Goal: Task Accomplishment & Management: Complete application form

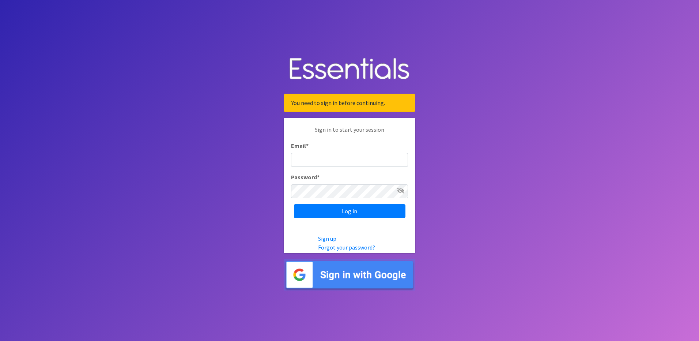
click at [326, 159] on input "Email *" at bounding box center [349, 160] width 117 height 14
type input "[EMAIL_ADDRESS][DOMAIN_NAME]"
click at [594, 158] on body "You need to sign in before continuing. Sign in to start your session Email * [E…" at bounding box center [349, 170] width 699 height 341
click at [332, 208] on input "Log in" at bounding box center [349, 211] width 111 height 14
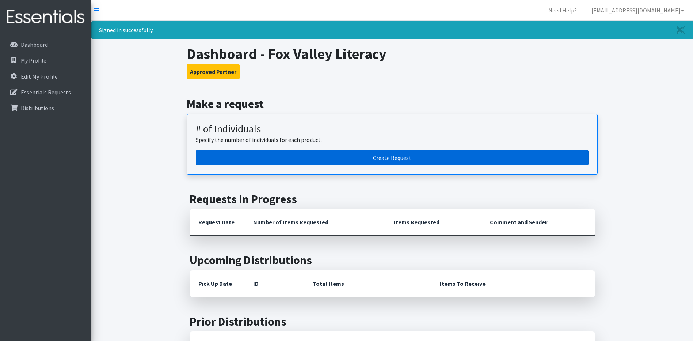
click at [402, 159] on link "Create Request" at bounding box center [392, 157] width 393 height 15
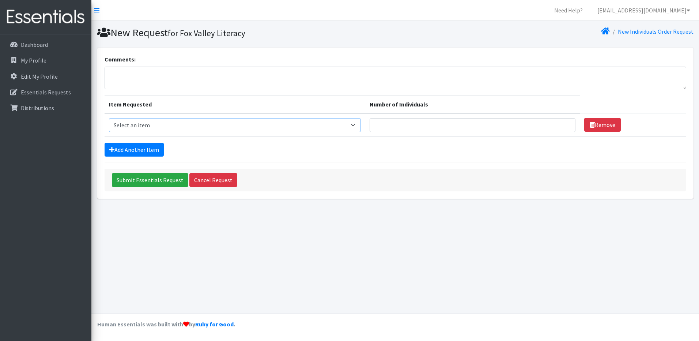
click at [319, 123] on select "Select an item (Newborn) (Preemie) (Size 1) (Size 2) (Size 3) (Size 4) (Size 5)…" at bounding box center [235, 125] width 252 height 14
select select "14508"
click at [109, 118] on select "Select an item (Newborn) (Preemie) (Size 1) (Size 2) (Size 3) (Size 4) (Size 5)…" at bounding box center [235, 125] width 252 height 14
click at [478, 127] on input "Number of Individuals" at bounding box center [472, 125] width 206 height 14
click at [450, 122] on input "Number of Individuals" at bounding box center [472, 125] width 206 height 14
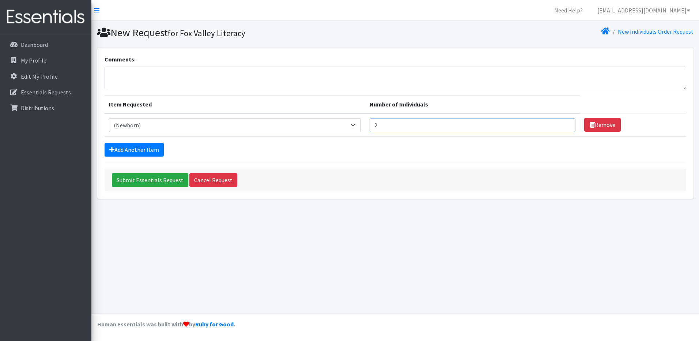
type input "2"
click at [363, 172] on div "Submit Essentials Request Cancel Request" at bounding box center [394, 179] width 581 height 23
click at [136, 152] on link "Add Another Item" at bounding box center [133, 149] width 59 height 14
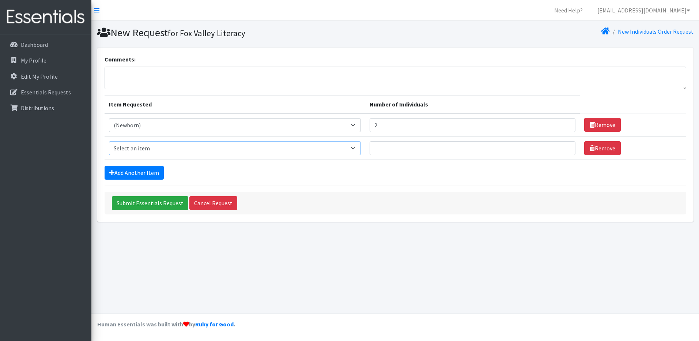
click at [262, 148] on select "Select an item (Newborn) (Preemie) (Size 1) (Size 2) (Size 3) (Size 4) (Size 5)…" at bounding box center [235, 148] width 252 height 14
select select "14509"
click at [109, 141] on select "Select an item (Newborn) (Preemie) (Size 1) (Size 2) (Size 3) (Size 4) (Size 5)…" at bounding box center [235, 148] width 252 height 14
click at [412, 146] on input "Number of Individuals" at bounding box center [472, 148] width 206 height 14
